Goal: Find specific page/section: Find specific page/section

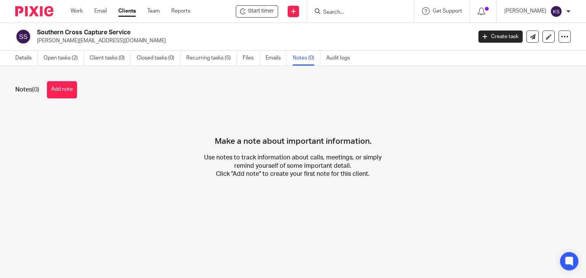
click at [361, 13] on input "Search" at bounding box center [357, 12] width 69 height 7
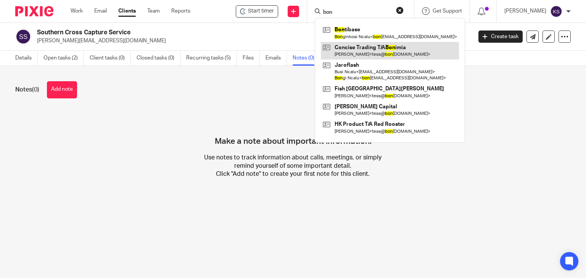
type input "bon"
click at [383, 49] on link at bounding box center [390, 51] width 138 height 18
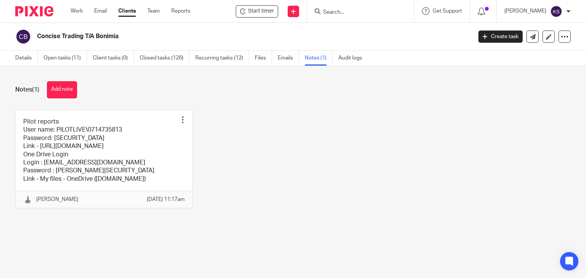
click at [165, 136] on link at bounding box center [104, 159] width 177 height 98
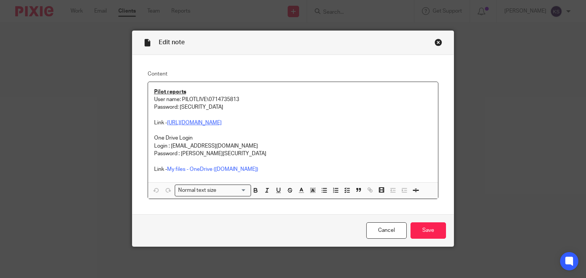
click at [222, 122] on link "[URL][DOMAIN_NAME]" at bounding box center [194, 122] width 55 height 5
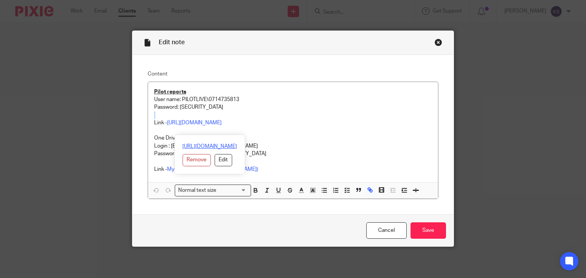
click at [227, 147] on link "[URL][DOMAIN_NAME]" at bounding box center [209, 147] width 55 height 8
